Goal: Task Accomplishment & Management: Manage account settings

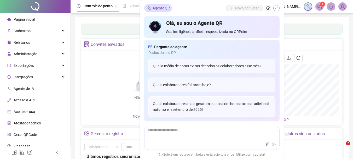
click at [277, 7] on icon "shrink" at bounding box center [277, 8] width 4 height 4
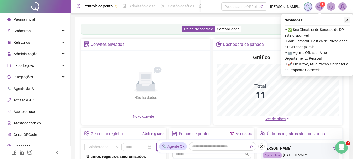
click at [345, 22] on button "button" at bounding box center [347, 20] width 6 height 6
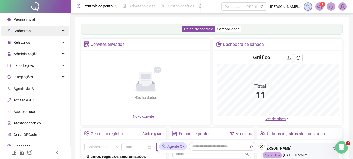
click at [25, 30] on span "Cadastros" at bounding box center [22, 31] width 17 height 4
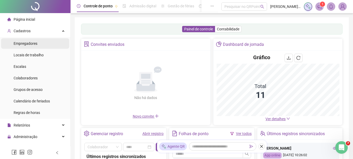
click at [26, 42] on span "Empregadores" at bounding box center [26, 43] width 24 height 4
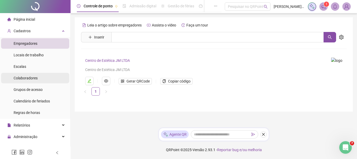
click at [28, 78] on span "Colaboradores" at bounding box center [26, 78] width 24 height 4
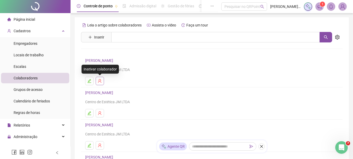
click at [100, 83] on button "button" at bounding box center [100, 81] width 8 height 8
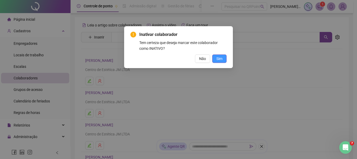
click at [224, 60] on button "Sim" at bounding box center [219, 58] width 14 height 8
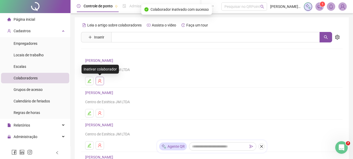
click at [100, 80] on icon "user-delete" at bounding box center [100, 81] width 4 height 4
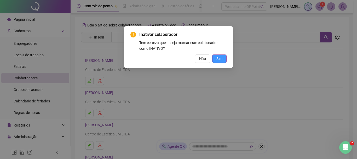
click at [222, 60] on button "Sim" at bounding box center [219, 58] width 14 height 8
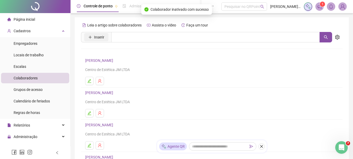
click at [105, 39] on button "Inserir" at bounding box center [96, 37] width 24 height 8
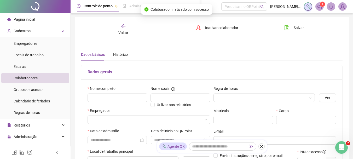
type input "*****"
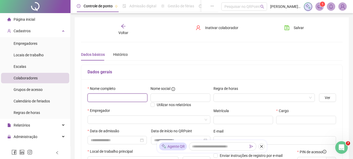
click at [107, 96] on input "text" at bounding box center [118, 97] width 60 height 8
click at [131, 99] on input "text" at bounding box center [118, 97] width 60 height 8
type input "*"
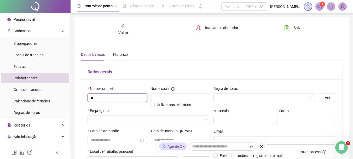
type input "*"
type input "**********"
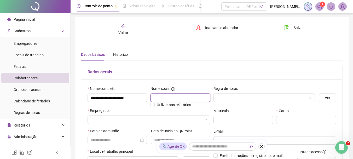
click at [161, 98] on input "text" at bounding box center [181, 97] width 60 height 8
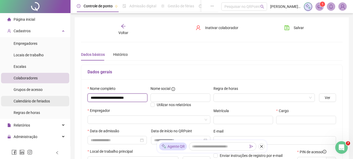
drag, startPoint x: 128, startPoint y: 99, endPoint x: 37, endPoint y: 97, distance: 91.0
click at [37, 97] on div "**********" at bounding box center [176, 155] width 353 height 311
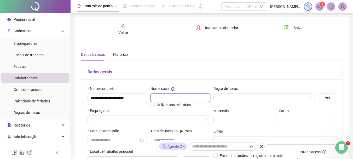
click at [160, 101] on input "text" at bounding box center [181, 97] width 60 height 8
paste input "**********"
type input "**********"
click at [249, 91] on div "Regra de horas" at bounding box center [265, 89] width 102 height 8
click at [246, 94] on input "search" at bounding box center [262, 98] width 91 height 8
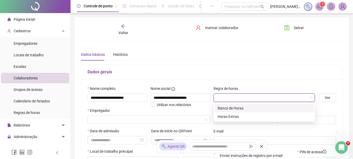
click at [255, 78] on div "Dados gerais" at bounding box center [211, 72] width 261 height 15
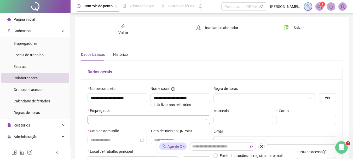
click at [101, 117] on input "search" at bounding box center [147, 120] width 112 height 8
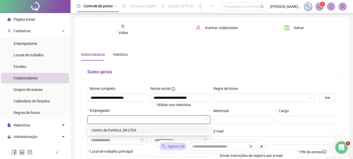
click at [101, 117] on input "search" at bounding box center [147, 120] width 112 height 8
click at [104, 131] on div "Centro de Estética JM LTDA" at bounding box center [149, 130] width 115 height 6
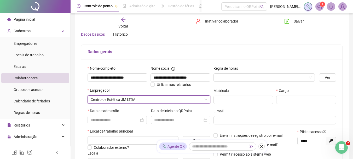
scroll to position [24, 0]
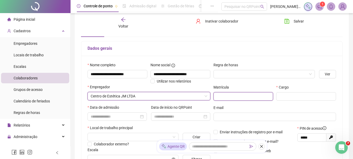
click at [219, 98] on input "text" at bounding box center [244, 96] width 60 height 8
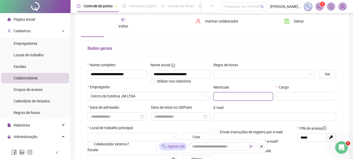
click at [219, 98] on input "text" at bounding box center [244, 96] width 60 height 8
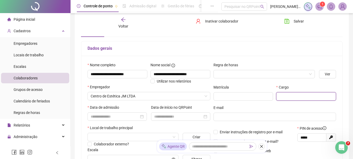
click at [328, 92] on input "text" at bounding box center [306, 96] width 60 height 8
click at [328, 93] on input "text" at bounding box center [306, 96] width 60 height 8
click at [328, 94] on input "text" at bounding box center [306, 96] width 60 height 8
type input "**********"
click at [352, 72] on div "**********" at bounding box center [212, 131] width 283 height 311
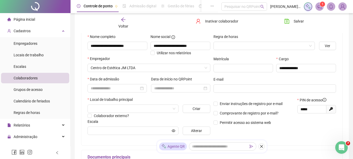
scroll to position [58, 0]
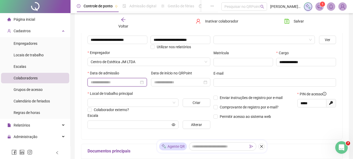
click at [114, 82] on input at bounding box center [115, 82] width 48 height 6
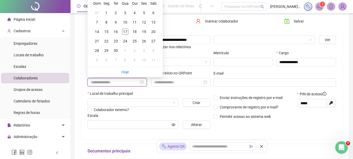
click at [114, 82] on input at bounding box center [115, 82] width 48 height 6
type input "**********"
click at [123, 31] on div "17" at bounding box center [125, 31] width 6 height 6
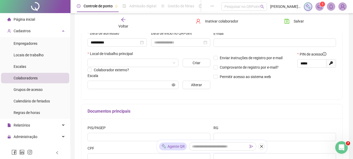
scroll to position [101, 0]
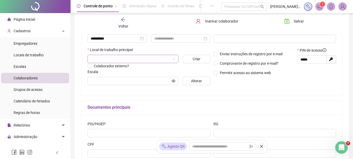
click at [104, 58] on input "search" at bounding box center [131, 59] width 80 height 8
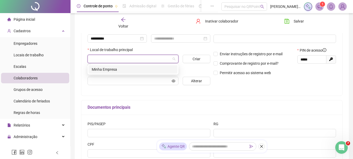
click at [104, 67] on div "Minha Empresa" at bounding box center [133, 69] width 83 height 6
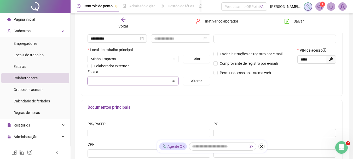
click at [108, 82] on input "text" at bounding box center [131, 81] width 80 height 6
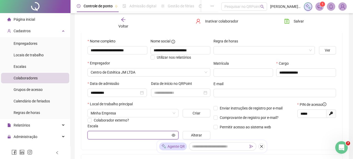
scroll to position [68, 0]
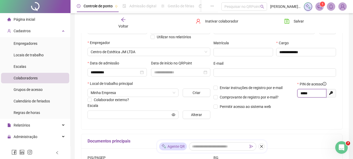
drag, startPoint x: 314, startPoint y: 91, endPoint x: 294, endPoint y: 94, distance: 20.6
click at [294, 94] on div "Enviar instruções de registro por e-mail Comprovante de registro por e-mail? Pe…" at bounding box center [275, 97] width 126 height 32
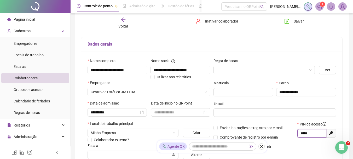
scroll to position [0, 0]
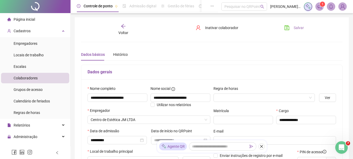
click at [294, 26] on span "Salvar" at bounding box center [299, 28] width 10 height 6
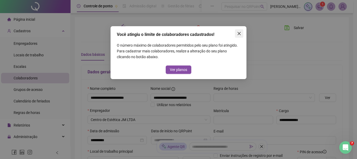
click at [238, 32] on icon "close" at bounding box center [239, 33] width 4 height 4
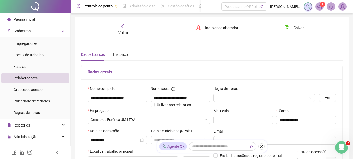
click at [26, 74] on div "Colaboradores" at bounding box center [26, 78] width 24 height 10
click at [122, 27] on icon "arrow-left" at bounding box center [123, 26] width 5 height 5
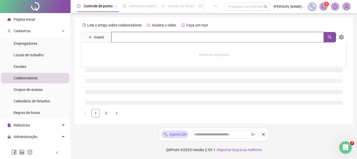
click at [122, 38] on input "text" at bounding box center [217, 37] width 213 height 10
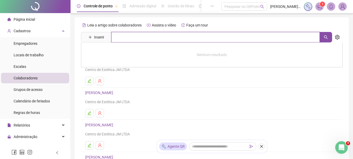
click at [122, 39] on input "text" at bounding box center [215, 37] width 209 height 10
click at [349, 37] on div "Leia o artigo sobre colaboradores Assista o vídeo Faça um tour Inserir Nenhum r…" at bounding box center [212, 123] width 274 height 213
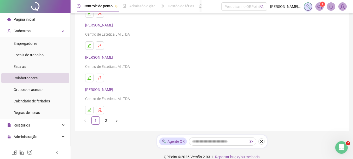
scroll to position [101, 0]
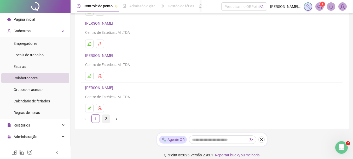
click at [104, 119] on link "2" at bounding box center [106, 119] width 8 height 8
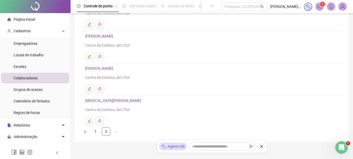
scroll to position [94, 0]
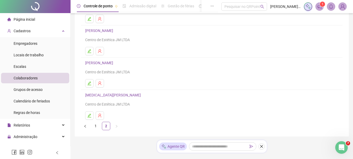
click at [97, 126] on link "1" at bounding box center [96, 126] width 8 height 8
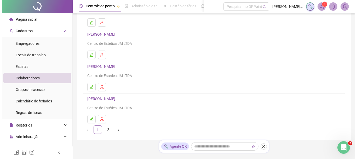
scroll to position [107, 0]
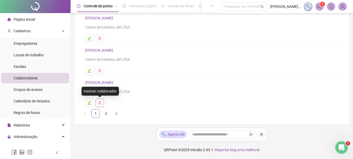
click at [98, 103] on icon "user-delete" at bounding box center [100, 103] width 4 height 4
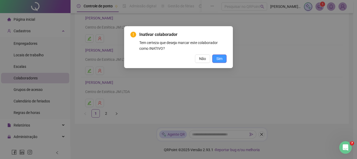
click at [222, 61] on button "Sim" at bounding box center [219, 58] width 14 height 8
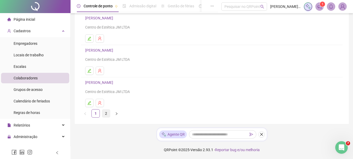
click at [109, 111] on link "2" at bounding box center [106, 113] width 8 height 8
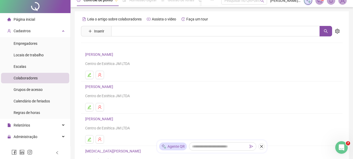
scroll to position [0, 0]
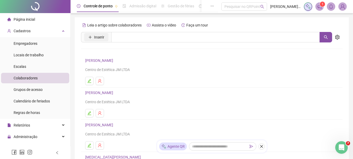
click at [90, 33] on button "Inserir" at bounding box center [96, 37] width 24 height 8
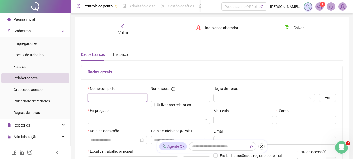
click at [106, 101] on input "text" at bounding box center [118, 97] width 60 height 8
type input "*****"
type input "**********"
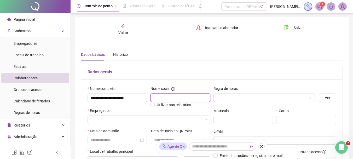
click at [156, 95] on input "text" at bounding box center [181, 97] width 60 height 8
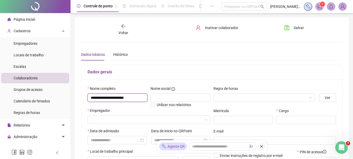
drag, startPoint x: 146, startPoint y: 98, endPoint x: 78, endPoint y: 93, distance: 67.7
click at [80, 94] on div "**********" at bounding box center [212, 146] width 274 height 259
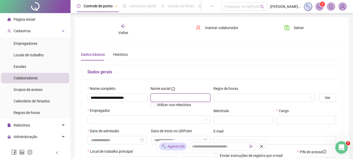
click at [153, 96] on input "text" at bounding box center [181, 97] width 60 height 8
paste input "**********"
type input "**********"
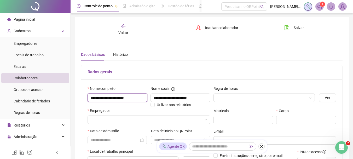
click at [134, 98] on input "**********" at bounding box center [118, 97] width 60 height 8
click at [185, 67] on div "Dados gerais" at bounding box center [211, 72] width 261 height 15
click at [260, 101] on input "search" at bounding box center [262, 98] width 91 height 8
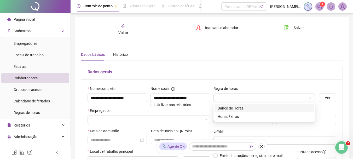
click at [306, 66] on div "Dados gerais" at bounding box center [211, 72] width 261 height 15
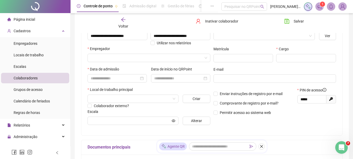
scroll to position [63, 0]
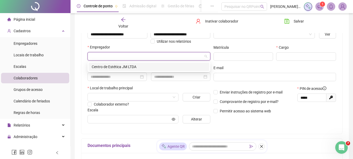
click at [128, 59] on input "search" at bounding box center [147, 56] width 112 height 8
click at [122, 65] on div "Centro de Estética JM LTDA" at bounding box center [149, 67] width 115 height 6
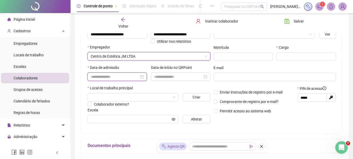
click at [101, 74] on input at bounding box center [115, 77] width 48 height 6
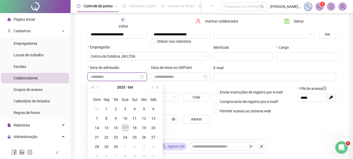
type input "**********"
click at [127, 126] on div "17" at bounding box center [125, 127] width 6 height 6
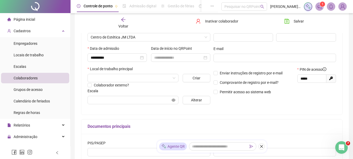
scroll to position [84, 0]
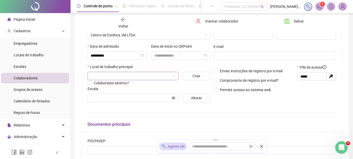
click at [115, 78] on input "search" at bounding box center [131, 76] width 80 height 8
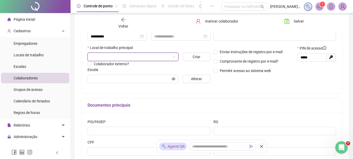
scroll to position [106, 0]
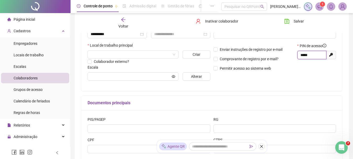
drag, startPoint x: 293, startPoint y: 54, endPoint x: 272, endPoint y: 54, distance: 20.1
click at [272, 54] on div "Enviar instruções de registro por e-mail Comprovante de registro por e-mail? Pe…" at bounding box center [275, 59] width 126 height 32
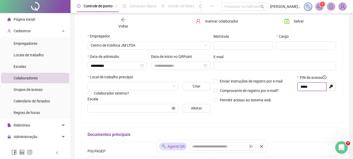
scroll to position [34, 0]
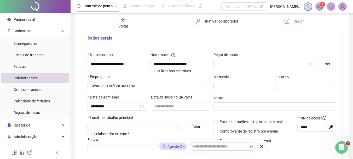
click at [298, 20] on span "Salvar" at bounding box center [299, 21] width 10 height 6
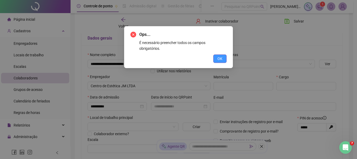
click at [222, 56] on span "OK" at bounding box center [220, 59] width 5 height 6
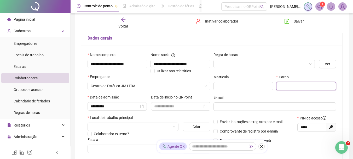
click at [318, 86] on input "text" at bounding box center [306, 86] width 60 height 8
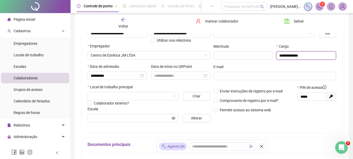
scroll to position [62, 0]
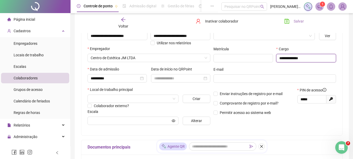
type input "**********"
click at [286, 18] on button "Salvar" at bounding box center [294, 21] width 27 height 8
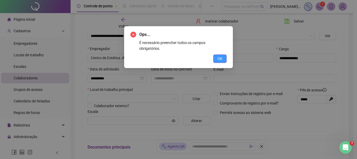
click at [215, 54] on button "OK" at bounding box center [219, 58] width 13 height 8
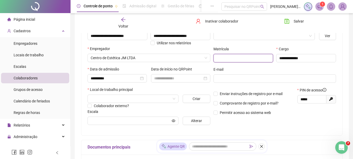
click at [258, 60] on input "text" at bounding box center [244, 58] width 60 height 8
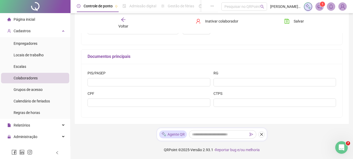
scroll to position [135, 0]
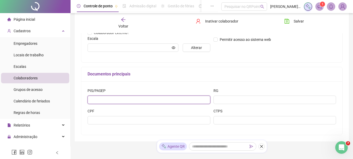
click at [95, 100] on input "text" at bounding box center [149, 99] width 123 height 8
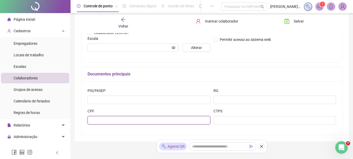
click at [92, 118] on input "text" at bounding box center [149, 120] width 123 height 8
click at [94, 117] on input "text" at bounding box center [149, 120] width 123 height 8
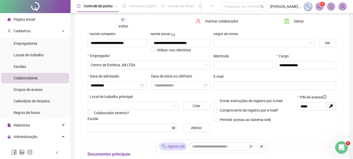
scroll to position [54, 0]
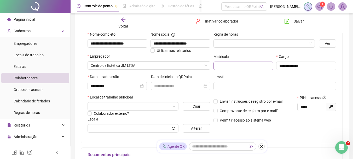
type input "**********"
click at [247, 65] on input "text" at bounding box center [244, 65] width 60 height 8
click at [237, 39] on input "search" at bounding box center [262, 43] width 91 height 8
click at [277, 25] on div "Voltar Inativar colaborador [PERSON_NAME]" at bounding box center [212, 23] width 266 height 20
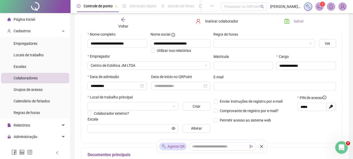
click at [295, 21] on span "Salvar" at bounding box center [299, 21] width 10 height 6
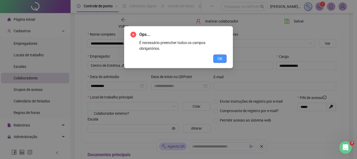
click at [216, 54] on button "OK" at bounding box center [219, 58] width 13 height 8
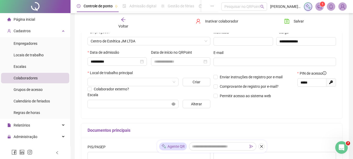
scroll to position [79, 0]
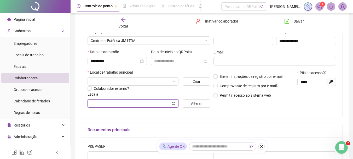
click at [153, 102] on input "text" at bounding box center [131, 103] width 80 height 6
click at [127, 84] on input "search" at bounding box center [131, 81] width 80 height 8
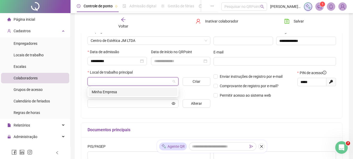
click at [126, 82] on input "search" at bounding box center [131, 81] width 80 height 8
click at [114, 96] on div "Minha Empresa" at bounding box center [133, 92] width 89 height 8
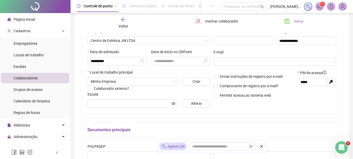
click at [295, 21] on span "Salvar" at bounding box center [299, 21] width 10 height 6
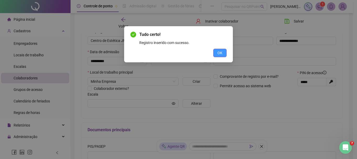
click at [224, 53] on button "OK" at bounding box center [219, 53] width 13 height 8
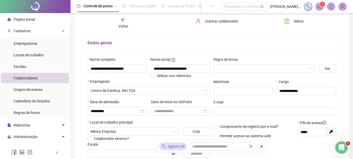
scroll to position [0, 0]
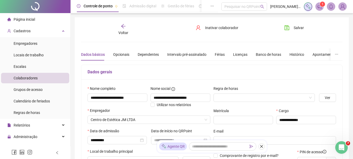
click at [27, 78] on span "Colaboradores" at bounding box center [26, 78] width 24 height 4
click at [15, 65] on span "Escalas" at bounding box center [20, 66] width 13 height 4
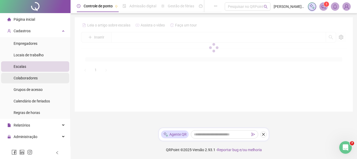
click at [27, 80] on div "Colaboradores" at bounding box center [26, 78] width 24 height 10
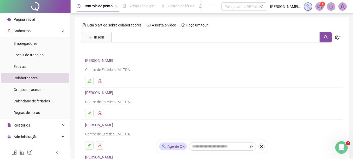
click at [159, 43] on div "Leia o artigo sobre colaboradores Assista o vídeo Faça um tour Inserir Nenhum r…" at bounding box center [212, 122] width 262 height 203
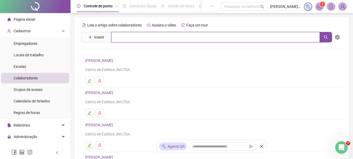
click at [157, 37] on input "text" at bounding box center [215, 37] width 209 height 10
type input "*****"
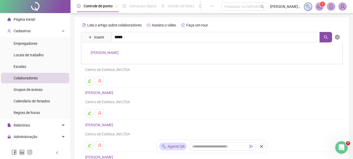
click at [119, 50] on link "[PERSON_NAME]" at bounding box center [105, 52] width 28 height 4
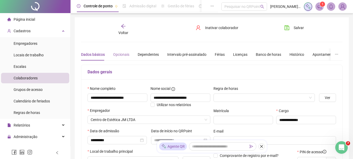
click at [119, 58] on div "Opcionais" at bounding box center [121, 54] width 16 height 12
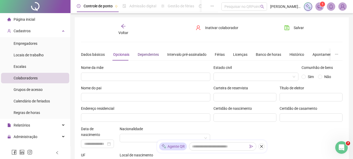
click at [139, 55] on div "Dependentes" at bounding box center [148, 55] width 21 height 6
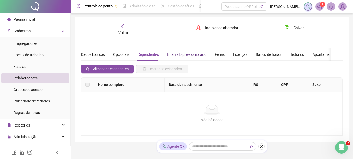
click at [186, 56] on div "Intervalo pré-assinalado" at bounding box center [186, 55] width 39 height 6
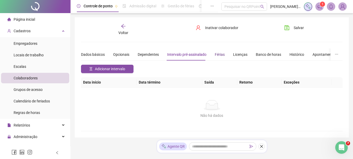
click at [220, 52] on div "Férias" at bounding box center [220, 55] width 10 height 6
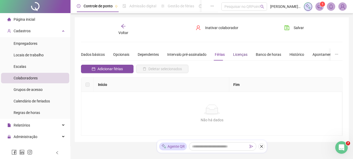
click at [235, 54] on div "Licenças" at bounding box center [240, 55] width 14 height 6
click at [271, 54] on div "Banco de horas" at bounding box center [268, 55] width 25 height 6
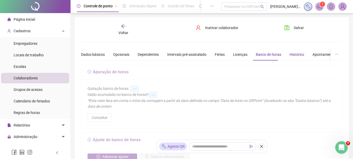
click at [291, 53] on div "Histórico" at bounding box center [297, 55] width 15 height 6
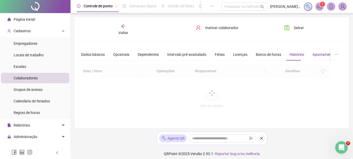
click at [314, 53] on div "Apontamentos" at bounding box center [325, 55] width 24 height 6
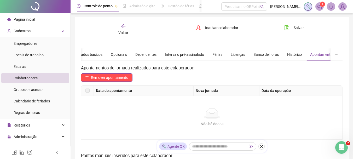
click at [116, 27] on div "Voltar" at bounding box center [123, 30] width 40 height 12
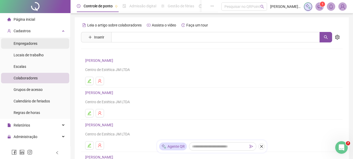
click at [24, 42] on span "Empregadores" at bounding box center [26, 43] width 24 height 4
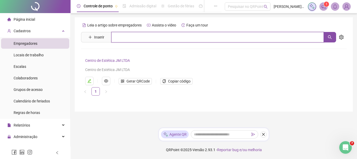
click at [164, 39] on input "text" at bounding box center [217, 37] width 213 height 10
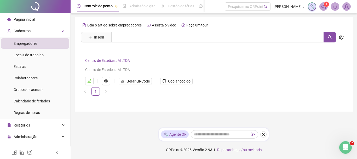
click at [103, 69] on div "Centro de Estética JM LTDA" at bounding box center [205, 70] width 240 height 6
click at [125, 60] on link "Centro de Estética JM LTDA" at bounding box center [107, 60] width 45 height 4
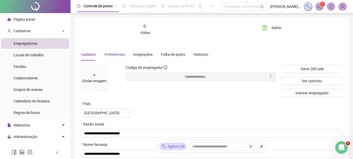
click at [122, 55] on span "Preferências" at bounding box center [115, 54] width 20 height 4
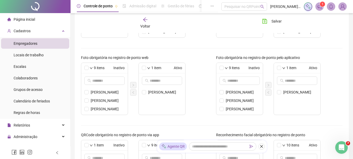
scroll to position [145, 0]
click at [132, 90] on icon "left" at bounding box center [133, 91] width 3 height 3
click at [280, 89] on li "[PERSON_NAME]" at bounding box center [297, 91] width 47 height 8
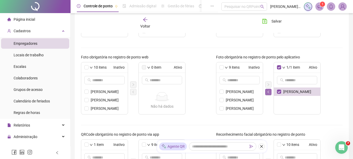
click at [267, 92] on icon "left" at bounding box center [268, 91] width 3 height 3
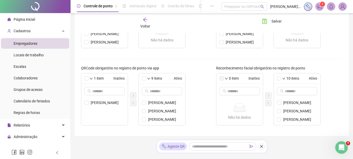
scroll to position [223, 0]
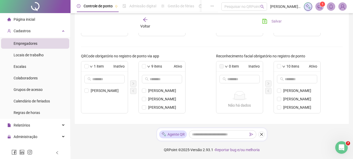
click at [275, 24] on span "Salvar" at bounding box center [277, 21] width 10 height 6
click at [132, 83] on icon "right" at bounding box center [133, 83] width 3 height 3
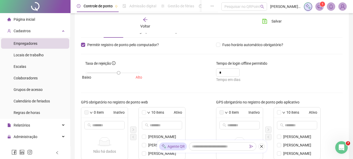
scroll to position [0, 0]
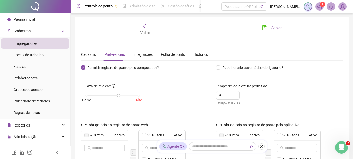
click at [280, 30] on span "Salvar" at bounding box center [277, 28] width 10 height 6
click at [26, 41] on span "Empregadores" at bounding box center [26, 43] width 24 height 4
click at [83, 52] on div "Cadastro" at bounding box center [88, 55] width 15 height 6
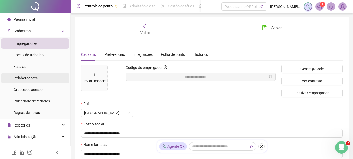
click at [25, 81] on div "Colaboradores" at bounding box center [26, 78] width 24 height 10
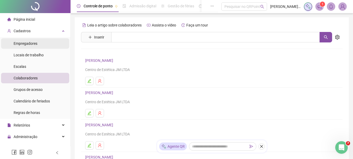
click at [30, 45] on span "Empregadores" at bounding box center [26, 43] width 24 height 4
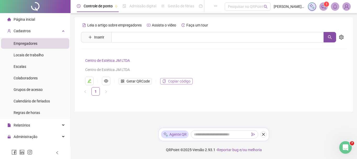
click at [174, 81] on span "Copiar código" at bounding box center [179, 81] width 22 height 6
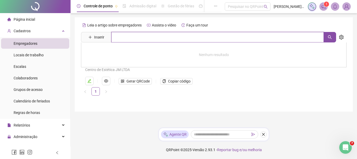
click at [118, 37] on input "text" at bounding box center [217, 37] width 213 height 10
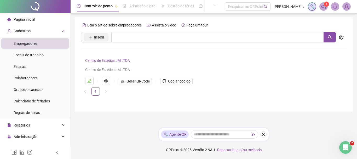
click at [94, 38] on button "Inserir" at bounding box center [96, 37] width 24 height 8
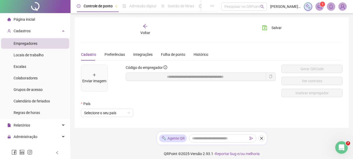
click at [94, 53] on div "Cadastro" at bounding box center [88, 55] width 15 height 6
click at [148, 31] on span "Voltar" at bounding box center [145, 33] width 10 height 4
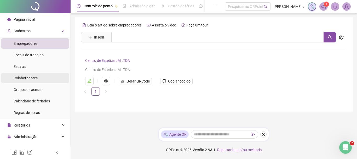
click at [25, 80] on div "Colaboradores" at bounding box center [26, 78] width 24 height 10
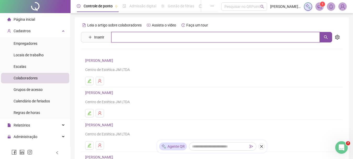
click at [121, 37] on input "text" at bounding box center [215, 37] width 209 height 10
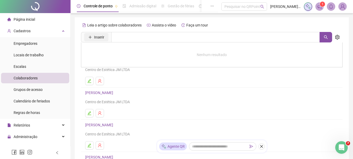
click at [90, 37] on icon "plus" at bounding box center [90, 37] width 4 height 4
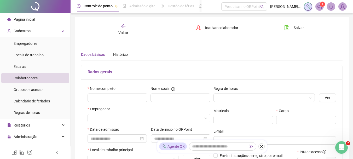
type input "*****"
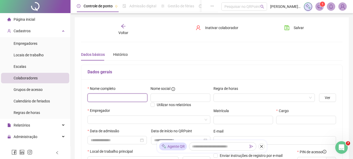
click at [100, 100] on input "text" at bounding box center [118, 97] width 60 height 8
type input "**********"
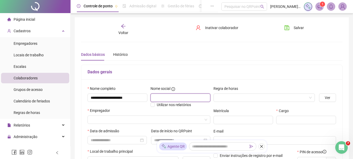
click at [196, 96] on input "text" at bounding box center [181, 97] width 60 height 8
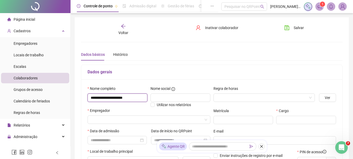
drag, startPoint x: 127, startPoint y: 97, endPoint x: 0, endPoint y: 91, distance: 127.2
click at [0, 92] on div "**********" at bounding box center [176, 155] width 353 height 311
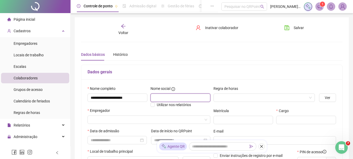
click at [170, 93] on input "text" at bounding box center [181, 97] width 60 height 8
paste input "**********"
type input "**********"
click at [236, 98] on input "search" at bounding box center [262, 98] width 91 height 8
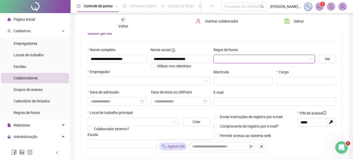
scroll to position [41, 0]
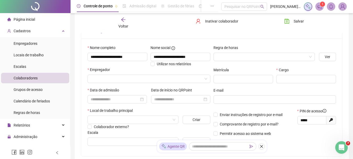
click at [279, 33] on h5 "Dados gerais" at bounding box center [212, 31] width 249 height 6
click at [112, 80] on input "search" at bounding box center [147, 79] width 112 height 8
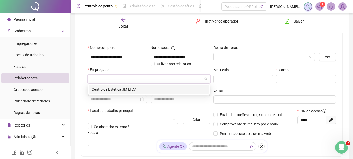
click at [112, 80] on input "search" at bounding box center [147, 79] width 112 height 8
click at [111, 87] on div "Centro de Estética JM LTDA" at bounding box center [149, 89] width 115 height 6
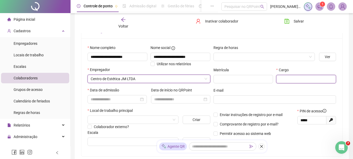
click at [287, 80] on input "text" at bounding box center [306, 79] width 60 height 8
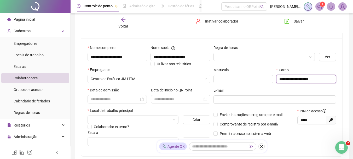
type input "**********"
click at [307, 90] on div "E-mail" at bounding box center [275, 91] width 123 height 8
click at [127, 97] on input at bounding box center [115, 99] width 48 height 6
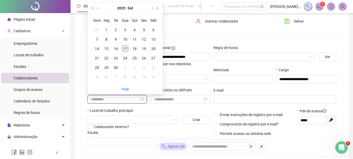
type input "**********"
click at [126, 48] on div "17" at bounding box center [125, 48] width 6 height 6
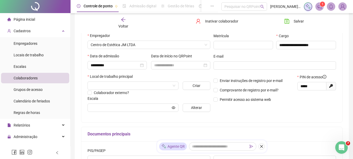
scroll to position [76, 0]
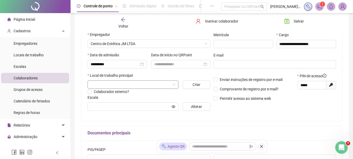
click at [125, 87] on input "search" at bounding box center [131, 85] width 80 height 8
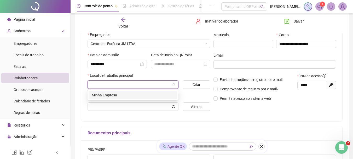
click at [111, 95] on div "Minha Empresa" at bounding box center [133, 95] width 83 height 6
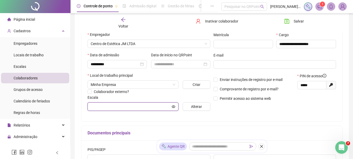
click at [105, 106] on input "text" at bounding box center [131, 107] width 80 height 6
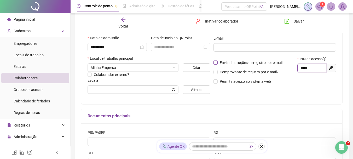
drag, startPoint x: 316, startPoint y: 68, endPoint x: 283, endPoint y: 64, distance: 32.9
click at [283, 64] on div "Enviar instruções de registro por e-mail Comprovante de registro por e-mail? Pe…" at bounding box center [275, 72] width 126 height 32
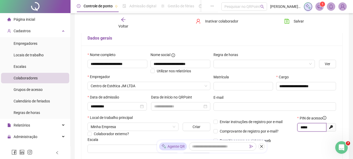
scroll to position [0, 0]
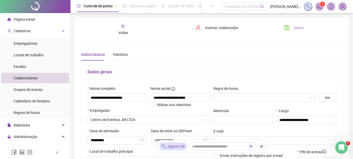
click at [300, 26] on span "Salvar" at bounding box center [299, 28] width 10 height 6
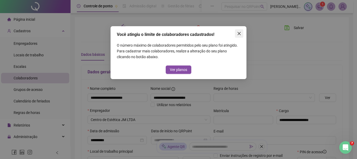
click at [242, 31] on button "Close" at bounding box center [239, 33] width 8 height 8
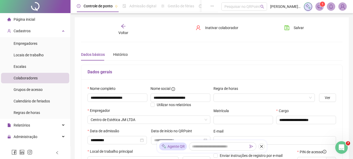
click at [26, 78] on span "Colaboradores" at bounding box center [26, 78] width 24 height 4
click at [30, 45] on span "Empregadores" at bounding box center [26, 43] width 24 height 4
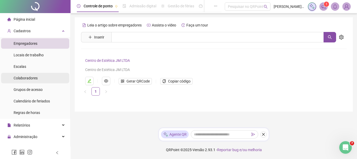
click at [29, 80] on span "Colaboradores" at bounding box center [26, 78] width 24 height 4
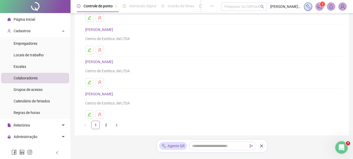
scroll to position [107, 0]
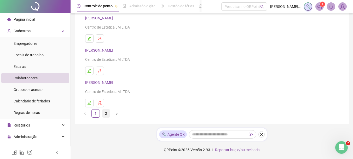
click at [104, 113] on link "2" at bounding box center [106, 113] width 8 height 8
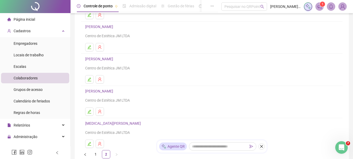
scroll to position [0, 0]
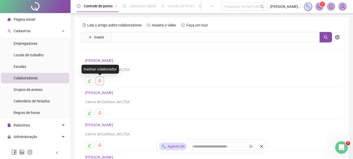
click at [96, 80] on button "button" at bounding box center [100, 81] width 8 height 8
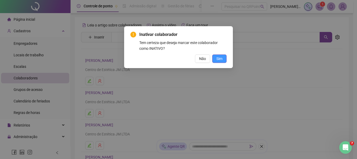
click at [213, 55] on button "Sim" at bounding box center [219, 58] width 14 height 8
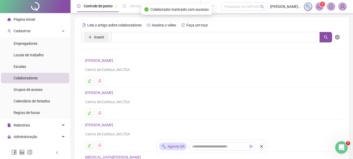
click at [93, 39] on button "Inserir" at bounding box center [96, 37] width 24 height 8
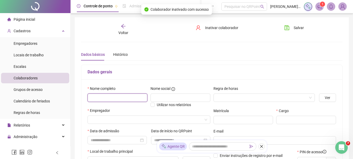
click at [121, 100] on input "text" at bounding box center [118, 97] width 60 height 8
type input "*****"
type input "**********"
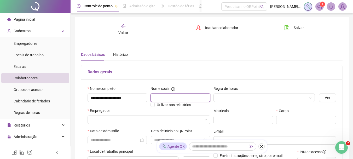
click at [171, 98] on input "text" at bounding box center [181, 97] width 60 height 8
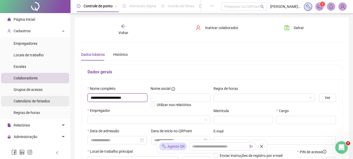
drag, startPoint x: 143, startPoint y: 99, endPoint x: 55, endPoint y: 98, distance: 88.1
click at [55, 98] on div "**********" at bounding box center [176, 155] width 353 height 311
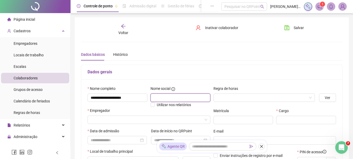
click at [159, 101] on input "text" at bounding box center [181, 97] width 60 height 8
paste input "**********"
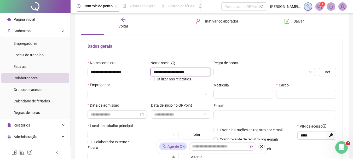
scroll to position [33, 0]
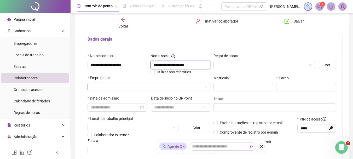
type input "**********"
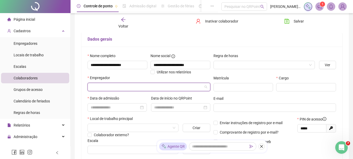
click at [123, 90] on input "search" at bounding box center [147, 87] width 112 height 8
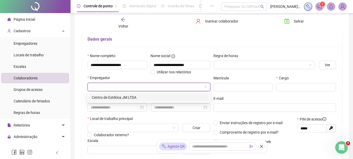
click at [119, 97] on div "Centro de Estética JM LTDA" at bounding box center [149, 97] width 115 height 6
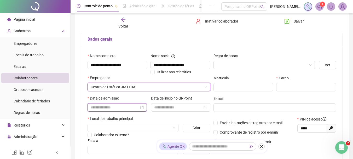
click at [109, 105] on input at bounding box center [115, 107] width 48 height 6
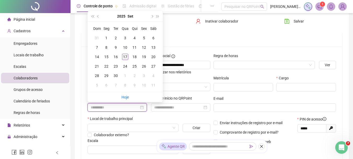
type input "**********"
click at [125, 54] on div "17" at bounding box center [125, 57] width 6 height 6
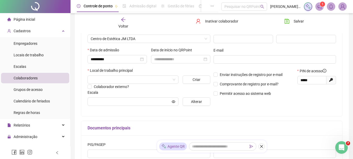
scroll to position [86, 0]
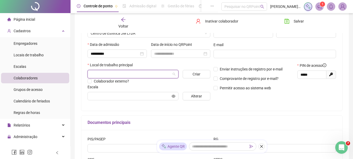
click at [116, 72] on input "search" at bounding box center [131, 74] width 80 height 8
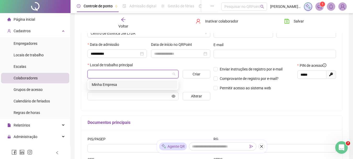
click at [110, 82] on div "Minha Empresa" at bounding box center [133, 85] width 83 height 6
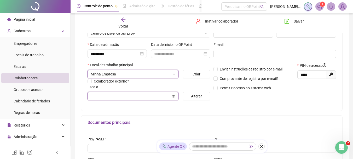
click at [104, 96] on input "text" at bounding box center [131, 96] width 80 height 6
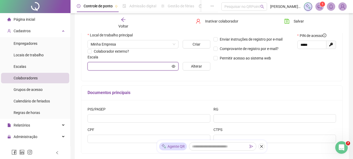
scroll to position [117, 0]
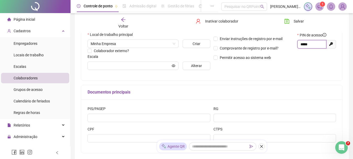
drag, startPoint x: 313, startPoint y: 44, endPoint x: 289, endPoint y: 46, distance: 24.1
click at [289, 46] on div "Enviar instruções de registro por e-mail Comprovante de registro por e-mail? Pe…" at bounding box center [275, 48] width 126 height 32
drag, startPoint x: 353, startPoint y: 70, endPoint x: 353, endPoint y: 79, distance: 8.4
click at [353, 79] on div "**********" at bounding box center [212, 38] width 283 height 311
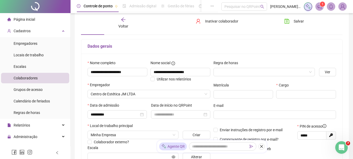
scroll to position [25, 0]
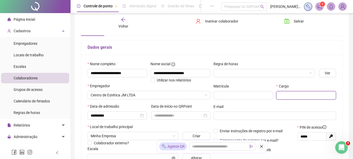
click at [288, 92] on input "text" at bounding box center [306, 95] width 60 height 8
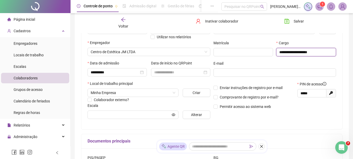
scroll to position [70, 0]
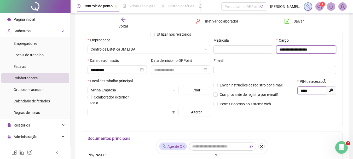
type input "**********"
drag, startPoint x: 310, startPoint y: 90, endPoint x: 291, endPoint y: 90, distance: 19.1
click at [292, 90] on div "Enviar instruções de registro por e-mail Comprovante de registro por e-mail? Pe…" at bounding box center [275, 94] width 126 height 32
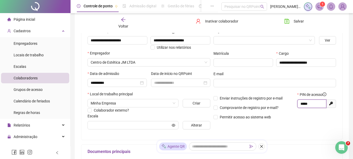
scroll to position [0, 0]
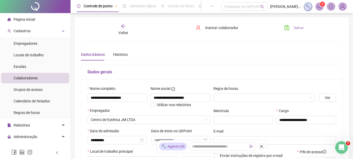
click at [301, 27] on span "Salvar" at bounding box center [299, 28] width 10 height 6
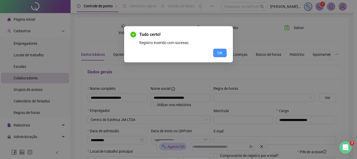
click at [216, 55] on button "OK" at bounding box center [219, 53] width 13 height 8
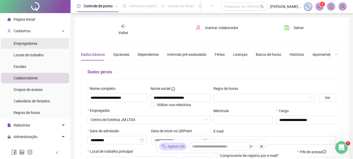
click at [30, 44] on span "Empregadores" at bounding box center [26, 43] width 24 height 4
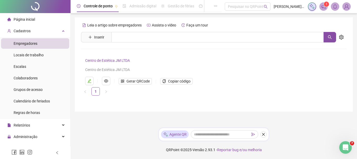
click at [124, 61] on link "Centro de Estética JM LTDA" at bounding box center [107, 60] width 45 height 4
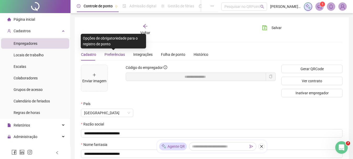
click at [111, 55] on span "Preferências" at bounding box center [115, 54] width 20 height 4
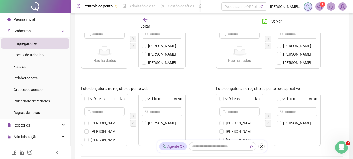
scroll to position [126, 0]
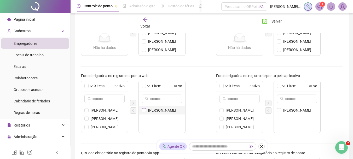
click at [142, 112] on span at bounding box center [144, 110] width 4 height 4
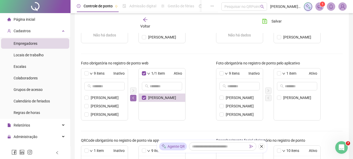
click at [133, 99] on icon "left" at bounding box center [133, 97] width 3 height 3
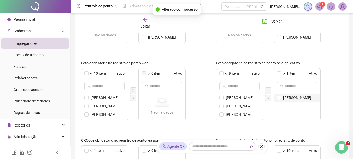
click at [282, 97] on li "[PERSON_NAME]" at bounding box center [297, 97] width 47 height 8
click at [266, 100] on button "button" at bounding box center [268, 98] width 6 height 6
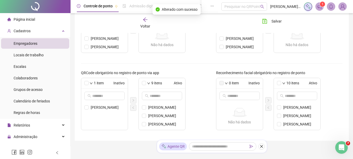
scroll to position [208, 0]
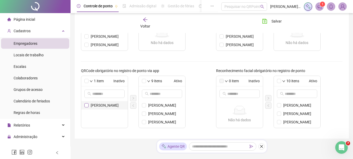
click at [88, 104] on span at bounding box center [86, 105] width 4 height 4
click at [85, 104] on li "[PERSON_NAME]" at bounding box center [104, 105] width 47 height 8
click at [133, 100] on button "button" at bounding box center [133, 98] width 6 height 6
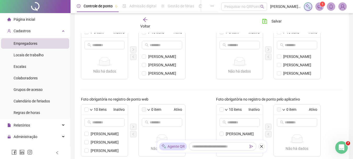
scroll to position [100, 0]
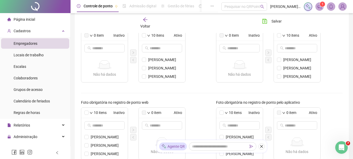
drag, startPoint x: 347, startPoint y: 56, endPoint x: 311, endPoint y: 19, distance: 51.8
click at [308, 20] on div "Voltar Salvar" at bounding box center [212, 23] width 266 height 20
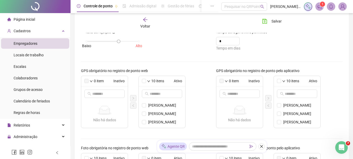
scroll to position [49, 0]
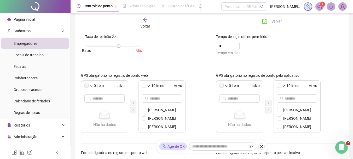
click at [282, 20] on button "Salvar" at bounding box center [271, 21] width 27 height 8
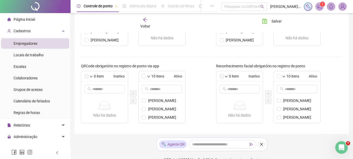
scroll to position [223, 0]
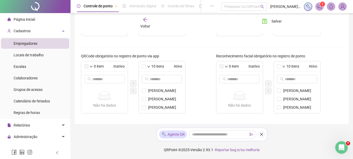
click at [107, 89] on div "Não há dados Não há dados" at bounding box center [104, 99] width 47 height 21
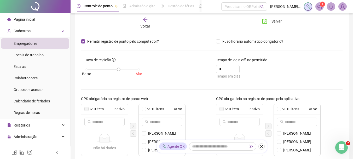
scroll to position [22, 0]
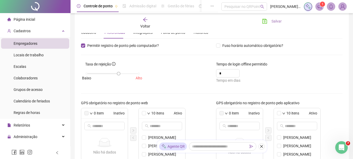
click at [276, 22] on span "Salvar" at bounding box center [277, 21] width 10 height 6
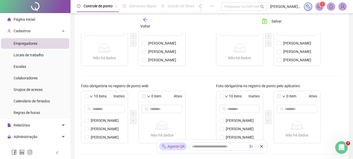
scroll to position [0, 0]
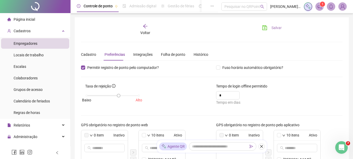
click at [274, 29] on span "Salvar" at bounding box center [277, 28] width 10 height 6
click at [92, 53] on div "Cadastro" at bounding box center [88, 55] width 15 height 6
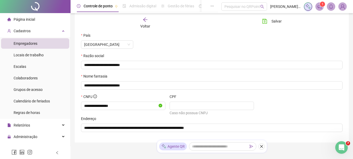
scroll to position [69, 0]
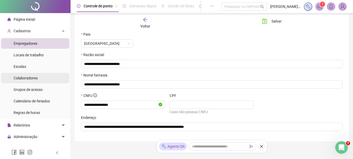
click at [25, 78] on span "Colaboradores" at bounding box center [26, 78] width 24 height 4
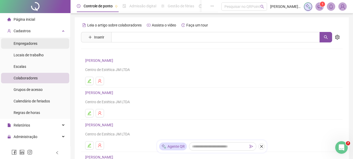
click at [34, 42] on span "Empregadores" at bounding box center [26, 43] width 24 height 4
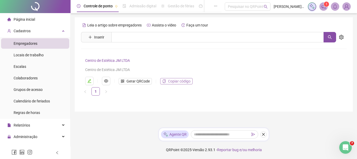
click at [189, 82] on span "Copiar código" at bounding box center [179, 81] width 22 height 6
drag, startPoint x: 21, startPoint y: 76, endPoint x: 29, endPoint y: 77, distance: 7.9
click at [22, 76] on span "Colaboradores" at bounding box center [26, 78] width 24 height 4
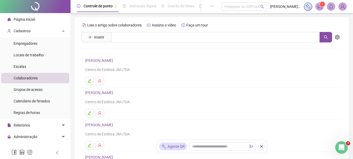
click at [174, 31] on div "Leia o artigo sobre colaboradores Assista o vídeo Faça um tour Inserir Nenhum r…" at bounding box center [212, 122] width 262 height 203
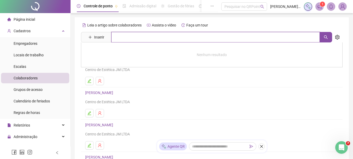
click at [175, 37] on input "text" at bounding box center [215, 37] width 209 height 10
type input "********"
drag, startPoint x: 172, startPoint y: 40, endPoint x: 90, endPoint y: 38, distance: 81.9
click at [91, 38] on span "Inserir ********" at bounding box center [206, 37] width 251 height 10
type input "********"
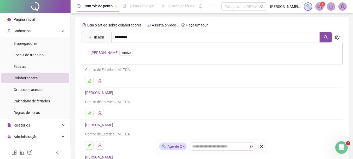
click at [110, 52] on link "[PERSON_NAME] Inativo" at bounding box center [113, 52] width 45 height 4
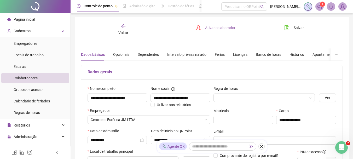
click at [225, 26] on span "Ativar colaborador" at bounding box center [220, 28] width 30 height 6
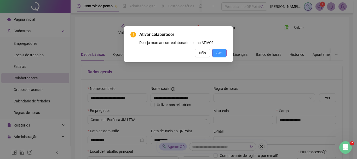
click at [221, 49] on div "Ativar colaborador [PERSON_NAME] marcar este colaborador como ATIVO? Não Sim" at bounding box center [178, 44] width 96 height 26
click at [219, 54] on span "Sim" at bounding box center [219, 53] width 6 height 6
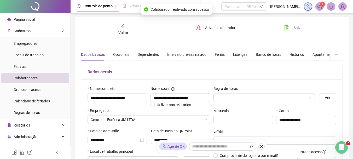
click at [297, 26] on span "Salvar" at bounding box center [299, 28] width 10 height 6
click at [26, 76] on span "Colaboradores" at bounding box center [26, 78] width 24 height 4
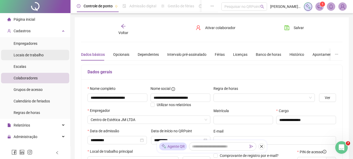
click at [30, 57] on span "Locais de trabalho" at bounding box center [29, 55] width 30 height 4
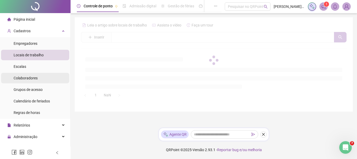
click at [29, 75] on div "Colaboradores" at bounding box center [26, 78] width 24 height 10
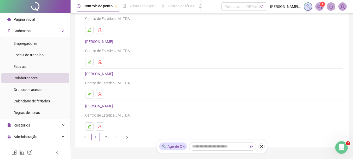
scroll to position [88, 0]
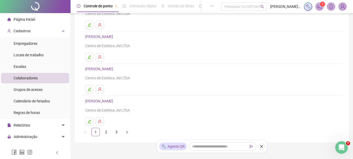
click at [108, 131] on link "2" at bounding box center [106, 132] width 8 height 8
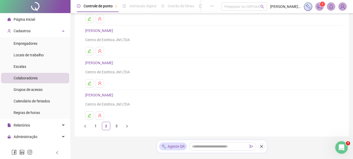
click at [115, 124] on link "3" at bounding box center [117, 126] width 8 height 8
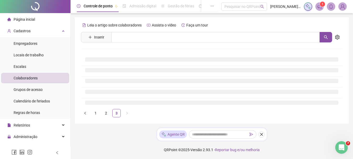
scroll to position [0, 0]
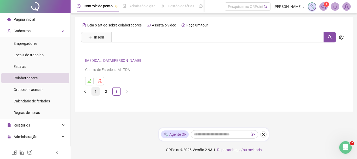
click at [96, 93] on link "1" at bounding box center [96, 91] width 8 height 8
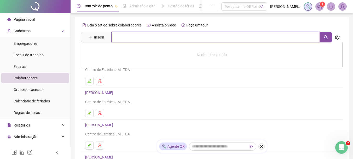
click at [124, 37] on input "text" at bounding box center [215, 37] width 209 height 10
type input "*"
type input "*******"
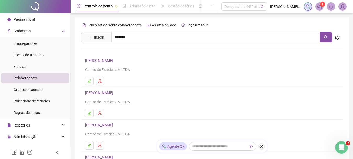
click at [133, 53] on span "Inativo" at bounding box center [126, 53] width 14 height 6
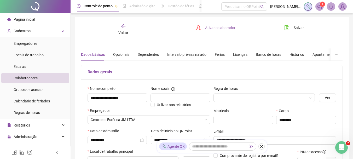
click at [229, 26] on span "Ativar colaborador" at bounding box center [220, 28] width 30 height 6
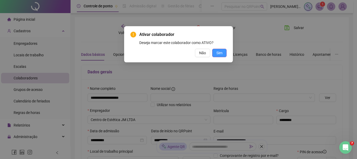
click at [220, 54] on span "Sim" at bounding box center [219, 53] width 6 height 6
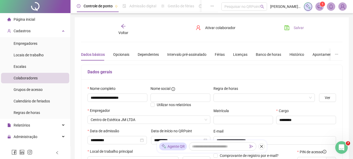
click at [293, 30] on button "Salvar" at bounding box center [294, 28] width 27 height 8
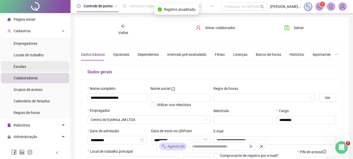
click at [26, 42] on span "Empregadores" at bounding box center [26, 43] width 24 height 4
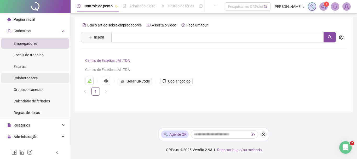
click at [30, 80] on span "Colaboradores" at bounding box center [26, 78] width 24 height 4
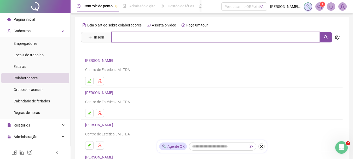
click at [128, 37] on input "text" at bounding box center [215, 37] width 209 height 10
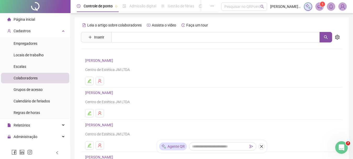
click at [352, 31] on div "Controle de ponto Admissão digital Gestão de férias Painel do DP Folha de pagam…" at bounding box center [212, 132] width 283 height 265
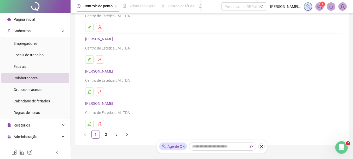
scroll to position [91, 0]
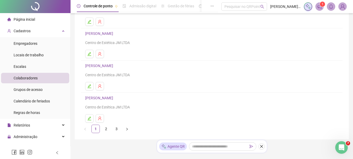
click at [118, 126] on link "3" at bounding box center [117, 129] width 8 height 8
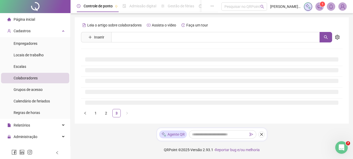
scroll to position [0, 0]
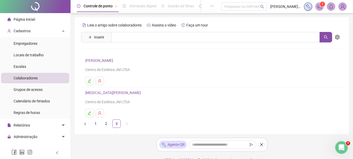
click at [108, 122] on link "2" at bounding box center [106, 123] width 8 height 8
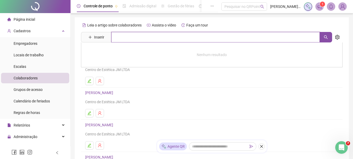
click at [171, 38] on input "text" at bounding box center [215, 37] width 209 height 10
type input "******"
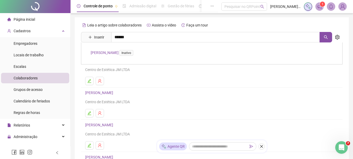
click at [114, 54] on link "[PERSON_NAME] LEITE Inativo" at bounding box center [113, 52] width 45 height 4
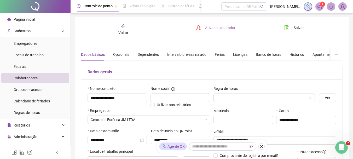
click at [204, 28] on button "Ativar colaborador" at bounding box center [216, 28] width 48 height 8
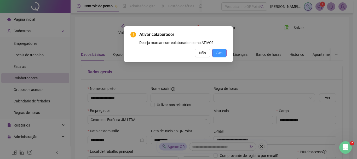
click at [219, 52] on span "Sim" at bounding box center [219, 53] width 6 height 6
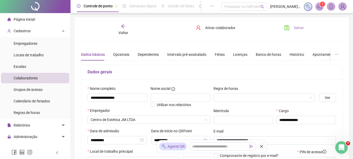
click at [295, 27] on span "Salvar" at bounding box center [299, 28] width 10 height 6
click at [27, 53] on span "Locais de trabalho" at bounding box center [29, 55] width 30 height 4
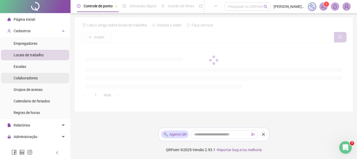
click at [32, 76] on span "Colaboradores" at bounding box center [26, 78] width 24 height 4
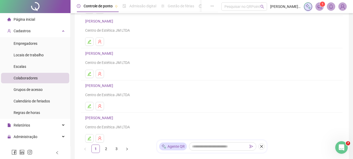
scroll to position [77, 0]
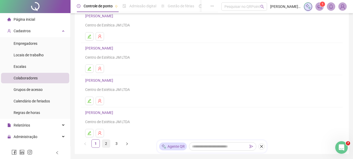
click at [107, 145] on link "2" at bounding box center [106, 143] width 8 height 8
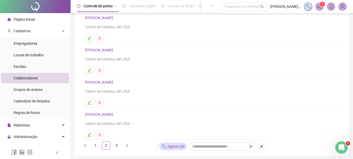
scroll to position [80, 0]
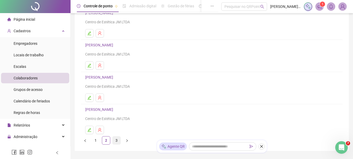
click at [118, 140] on link "3" at bounding box center [117, 140] width 8 height 8
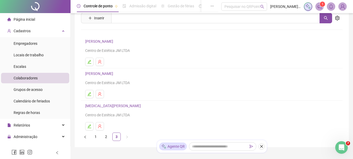
scroll to position [0, 0]
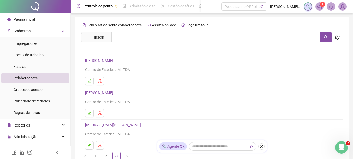
click at [250, 58] on h4 "[PERSON_NAME]" at bounding box center [211, 60] width 253 height 6
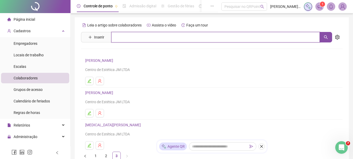
click at [142, 34] on input "text" at bounding box center [215, 37] width 209 height 10
type input "********"
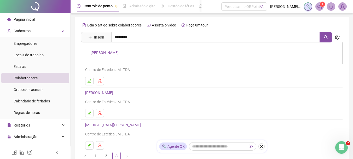
click at [120, 55] on div "[PERSON_NAME]" at bounding box center [212, 53] width 262 height 22
click at [122, 54] on div "Leia o artigo sobre colaboradores Assista o vídeo Faça um tour Inserir ********…" at bounding box center [212, 90] width 262 height 139
click at [115, 60] on link "[PERSON_NAME]" at bounding box center [100, 60] width 30 height 4
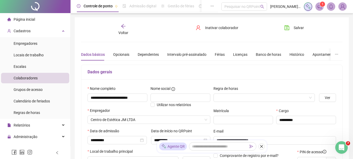
click at [126, 27] on icon "arrow-left" at bounding box center [123, 26] width 5 height 5
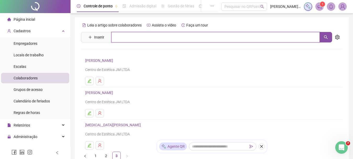
drag, startPoint x: 125, startPoint y: 37, endPoint x: 123, endPoint y: 41, distance: 4.2
click at [123, 41] on input "text" at bounding box center [215, 37] width 209 height 10
drag, startPoint x: 140, startPoint y: 40, endPoint x: 118, endPoint y: 37, distance: 21.9
click at [118, 37] on input "*******" at bounding box center [215, 37] width 209 height 10
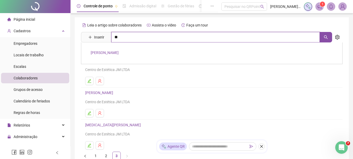
type input "*"
type input "********"
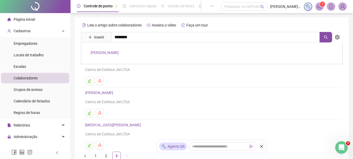
click at [119, 53] on link "[PERSON_NAME]" at bounding box center [105, 52] width 28 height 4
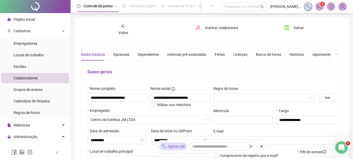
click at [130, 28] on div "Voltar" at bounding box center [123, 30] width 40 height 12
